Goal: Task Accomplishment & Management: Use online tool/utility

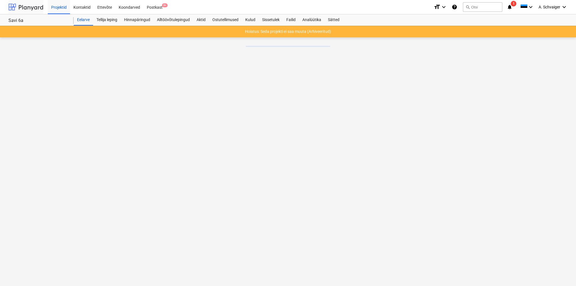
click at [32, 8] on div at bounding box center [25, 7] width 35 height 14
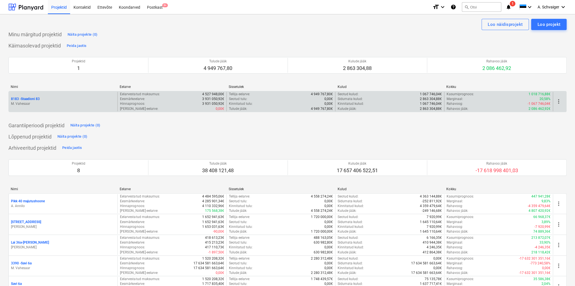
click at [54, 102] on p "M. Vahesaar" at bounding box center [63, 104] width 104 height 5
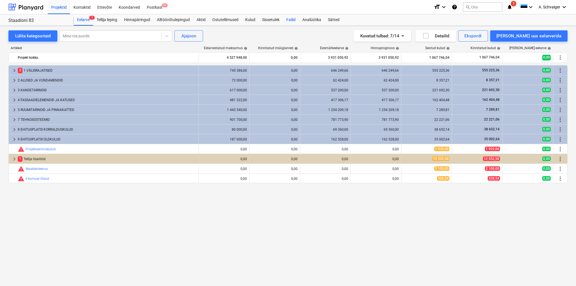
click at [292, 19] on div "Failid" at bounding box center [291, 19] width 16 height 11
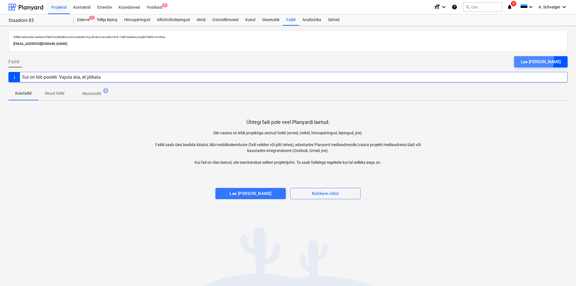
click at [542, 60] on div "Lae [PERSON_NAME]" at bounding box center [541, 61] width 40 height 7
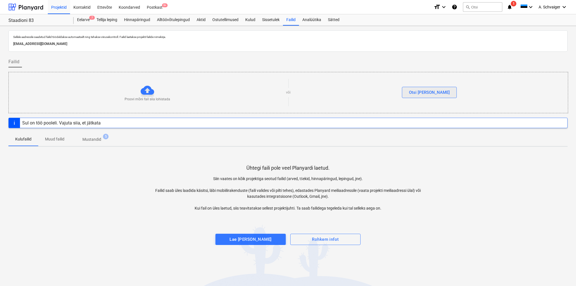
click at [431, 93] on div "Otsi [PERSON_NAME]" at bounding box center [429, 92] width 41 height 7
